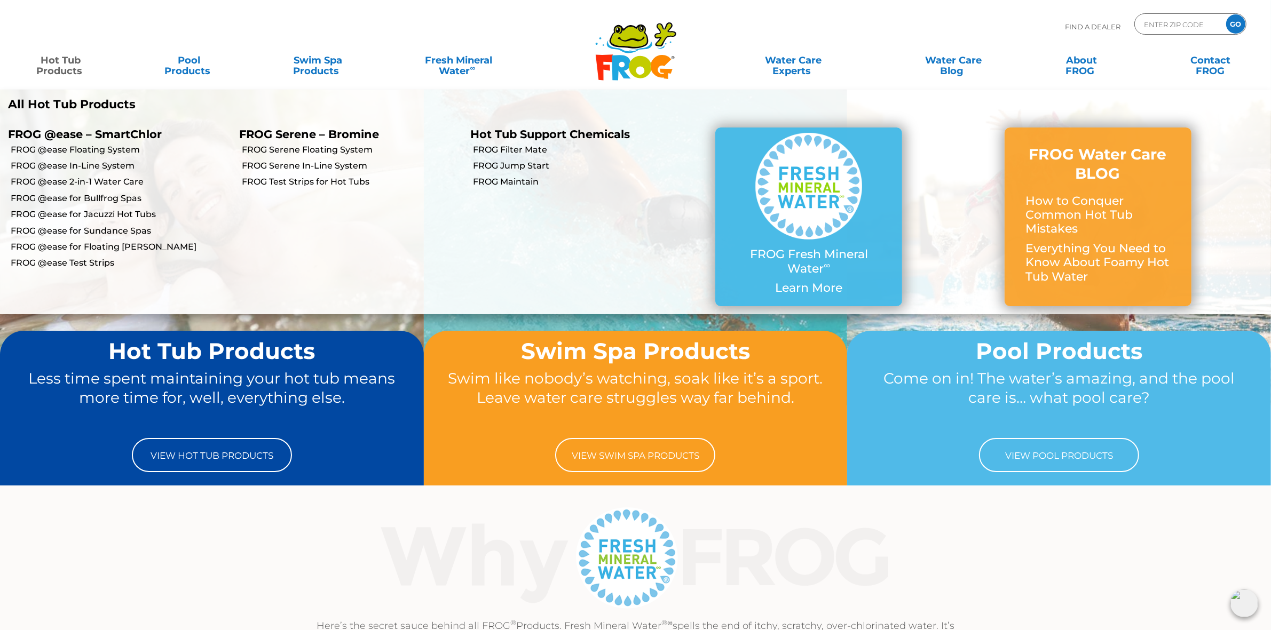
click at [106, 240] on li "FROG @ease for Floating [PERSON_NAME]" at bounding box center [115, 247] width 231 height 16
click at [109, 244] on link "FROG @ease for Floating [PERSON_NAME]" at bounding box center [121, 247] width 220 height 12
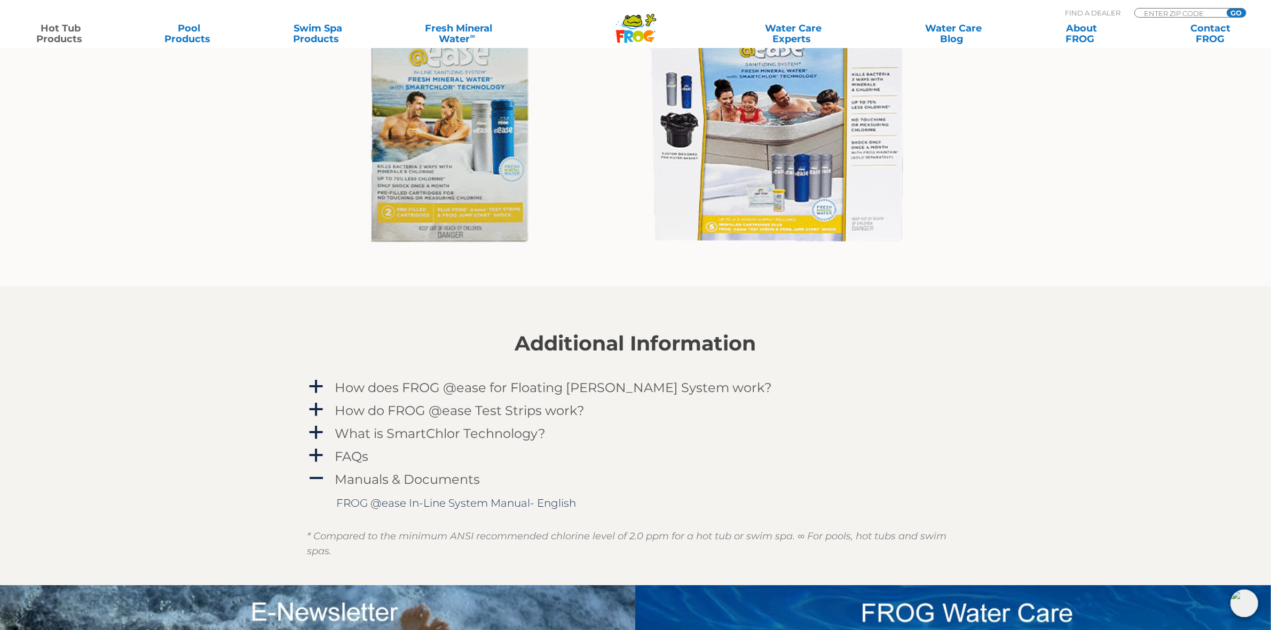
scroll to position [1067, 0]
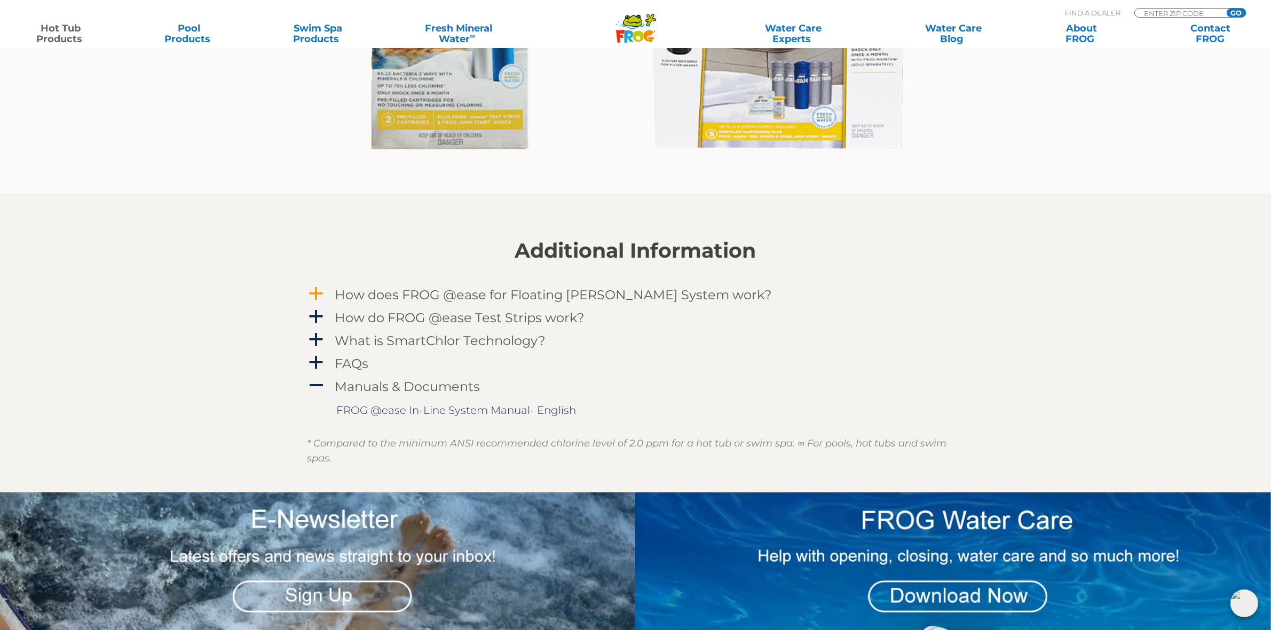
click at [665, 295] on h4 "How does FROG @ease for Floating Weir System work?" at bounding box center [553, 295] width 437 height 14
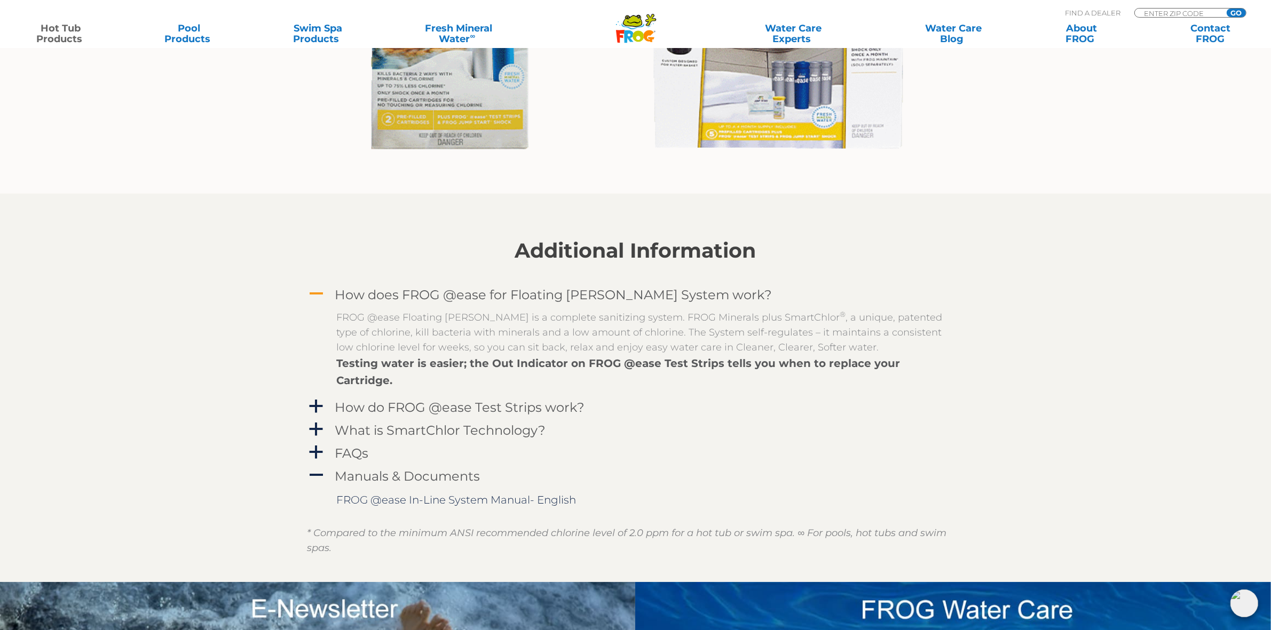
click at [663, 291] on h4 "How does FROG @ease for Floating Weir System work?" at bounding box center [553, 295] width 437 height 14
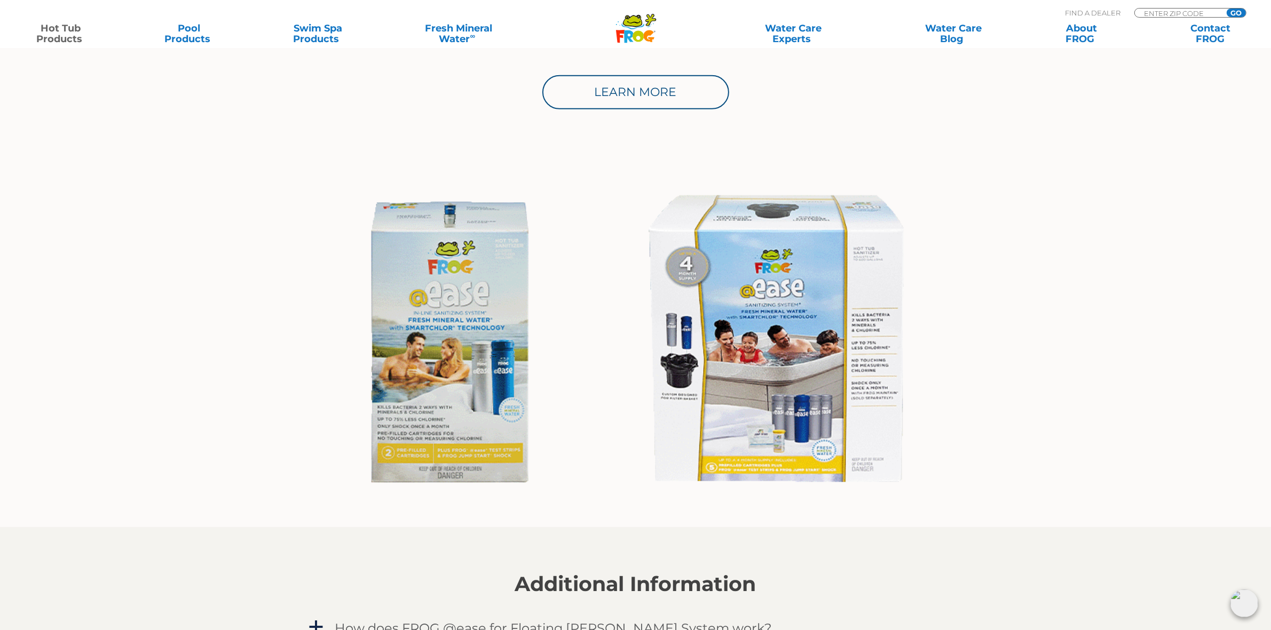
scroll to position [667, 0]
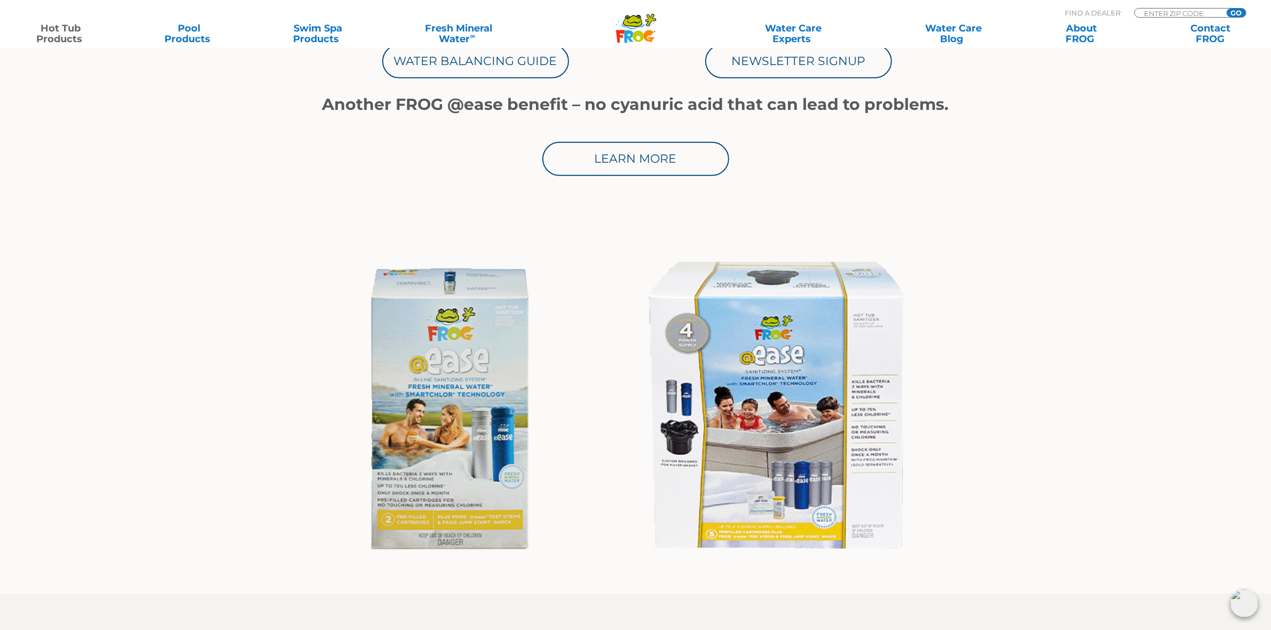
click at [1073, 350] on div at bounding box center [1112, 410] width 318 height 334
click at [1221, 307] on div at bounding box center [1112, 410] width 318 height 334
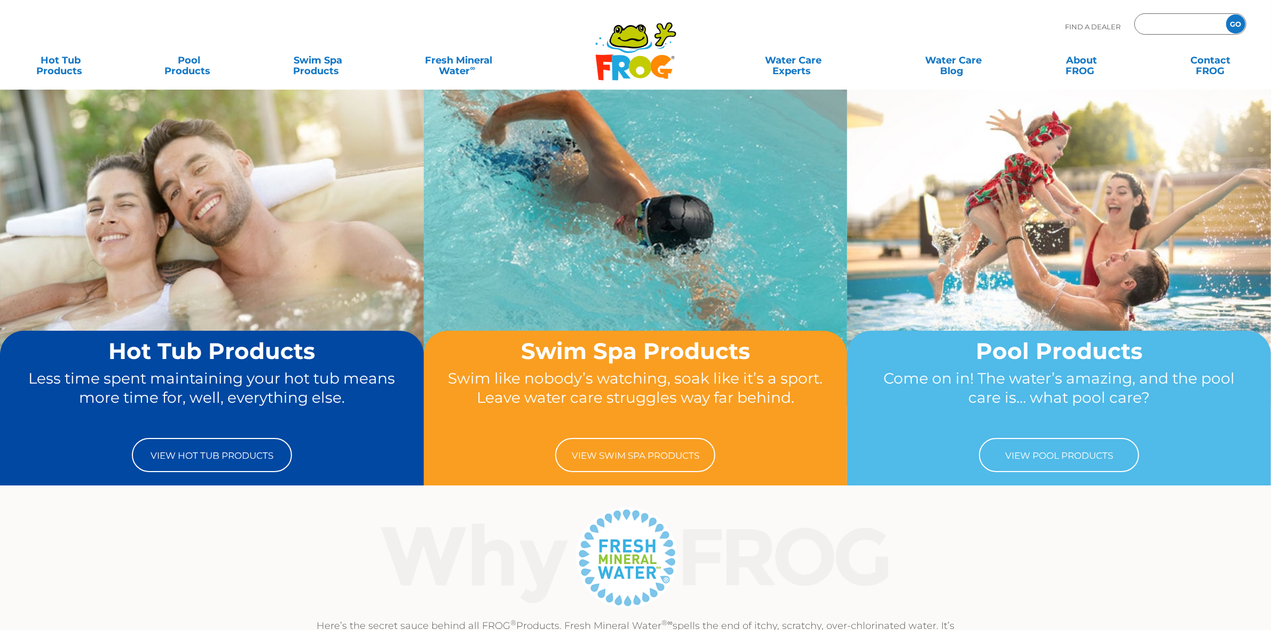
click at [1161, 25] on input "Zip Code Form" at bounding box center [1179, 24] width 72 height 15
type input "65785"
click at [1235, 25] on input "GO" at bounding box center [1235, 23] width 19 height 19
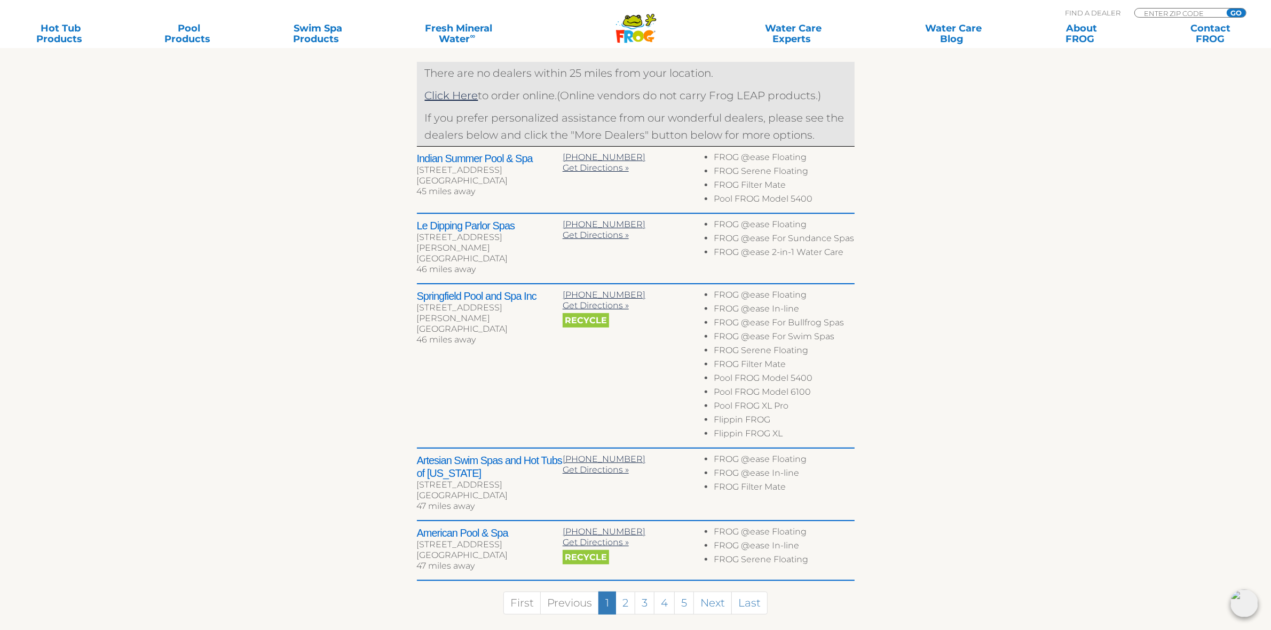
scroll to position [467, 0]
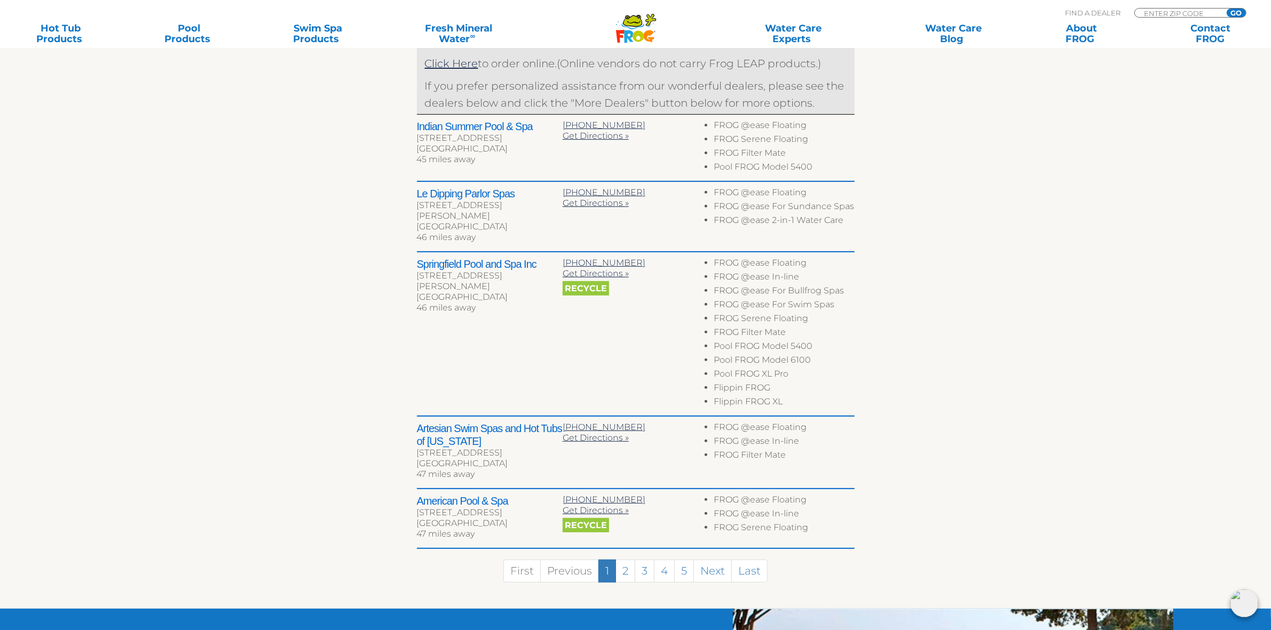
click at [1116, 361] on section "Find your local FROG ® dealer ← Move left → Move right ↑ Move up ↓ Move down + …" at bounding box center [635, 187] width 1271 height 843
drag, startPoint x: 737, startPoint y: 390, endPoint x: 812, endPoint y: 393, distance: 74.8
click at [812, 397] on li "Flippin FROG XL" at bounding box center [784, 404] width 140 height 14
click at [961, 379] on div "← Move left → Move right ↑ Move up ↓ Move down + Zoom in - Zoom out Home Jump l…" at bounding box center [635, 210] width 657 height 797
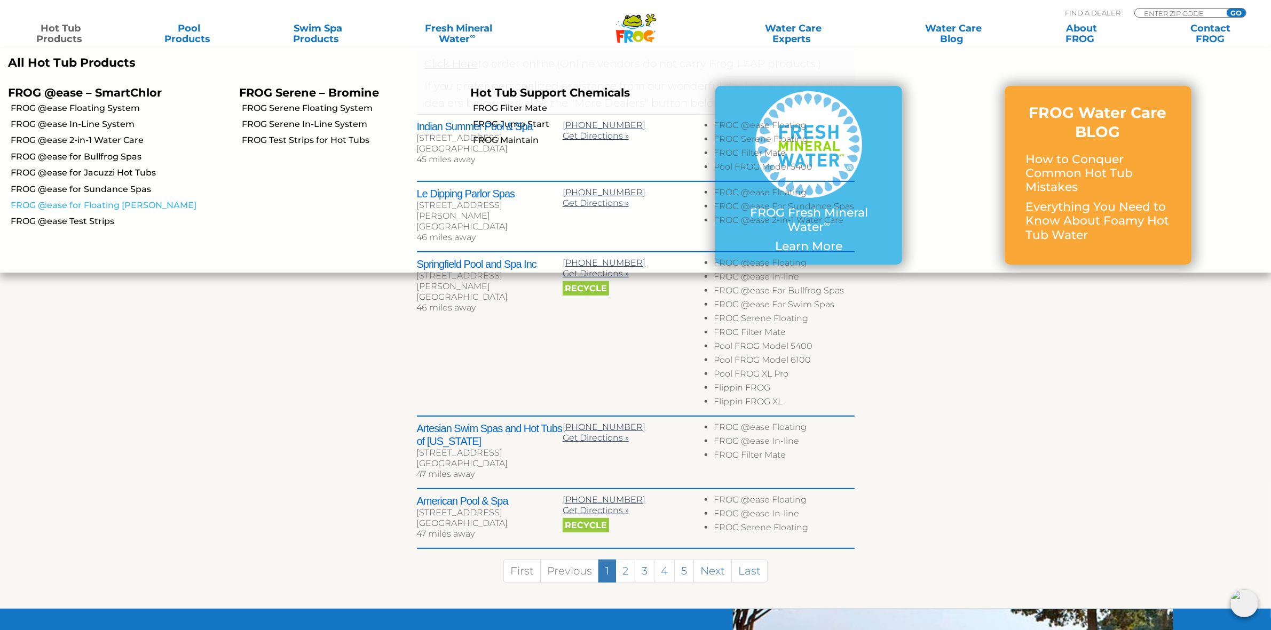
click at [122, 208] on link "FROG @ease for Floating [PERSON_NAME]" at bounding box center [121, 206] width 220 height 12
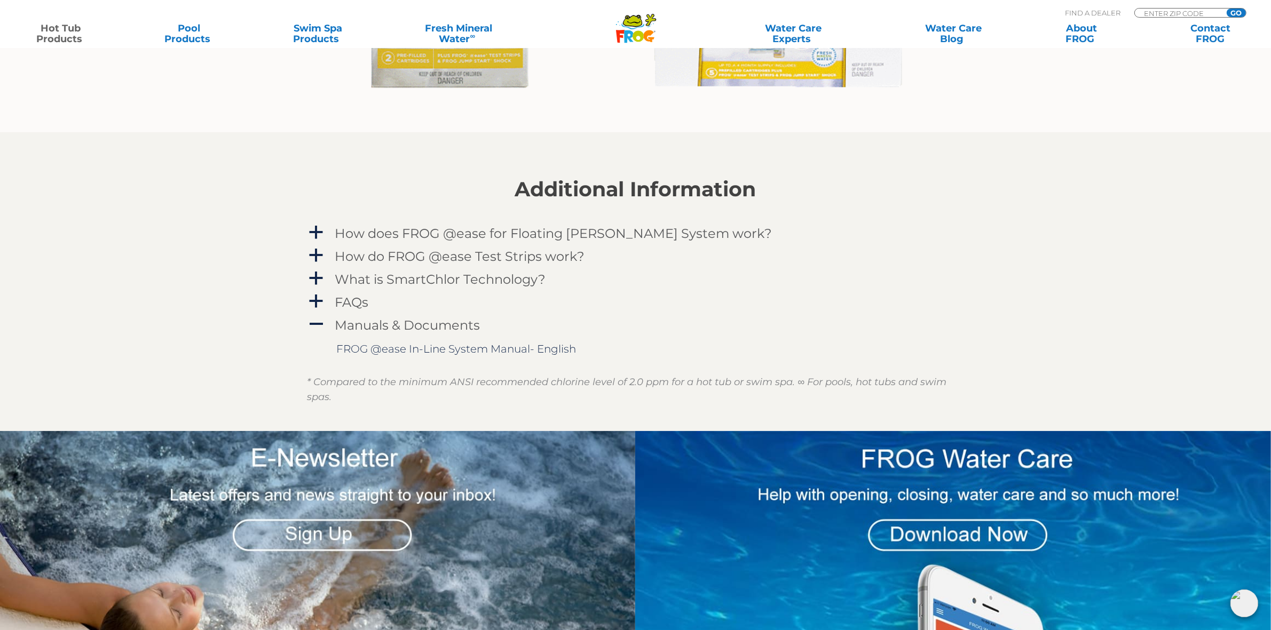
scroll to position [1134, 0]
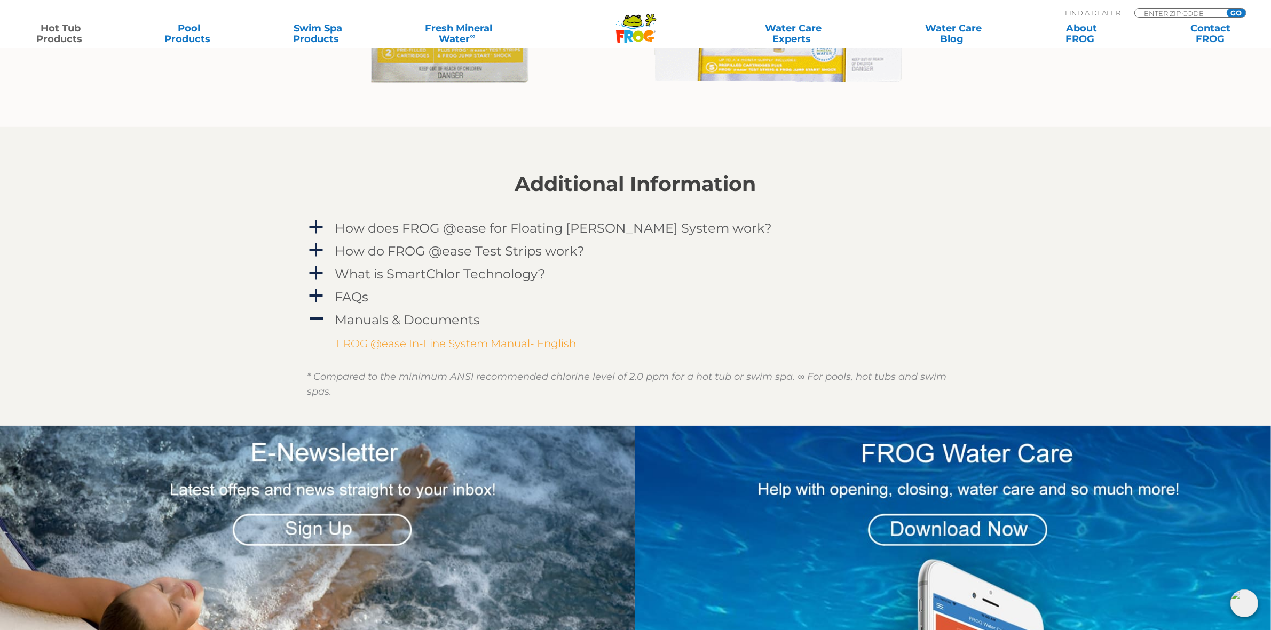
click at [518, 342] on link "FROG @ease In-Line System Manual- English" at bounding box center [457, 343] width 240 height 13
